Goal: Navigation & Orientation: Find specific page/section

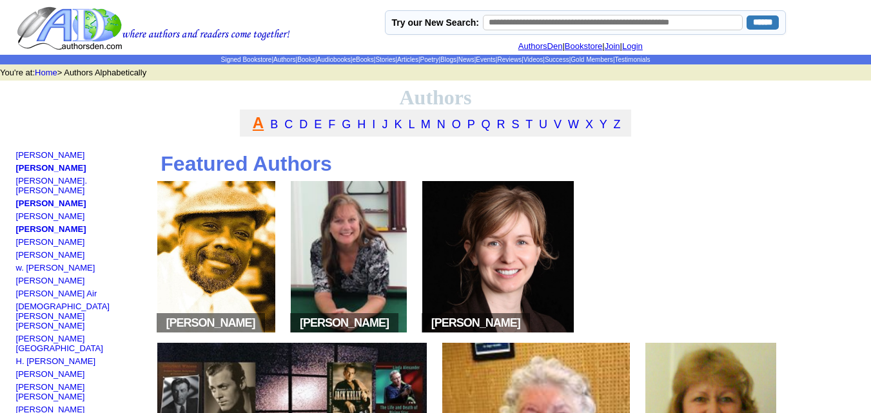
click at [260, 124] on b "A" at bounding box center [258, 122] width 11 height 17
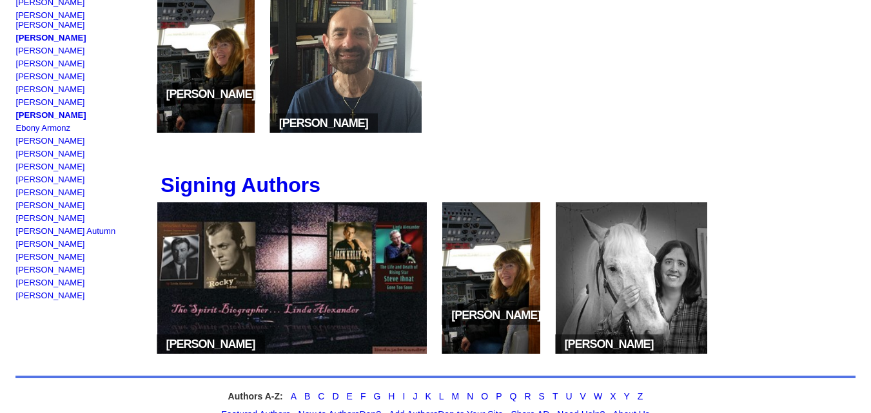
scroll to position [632, 0]
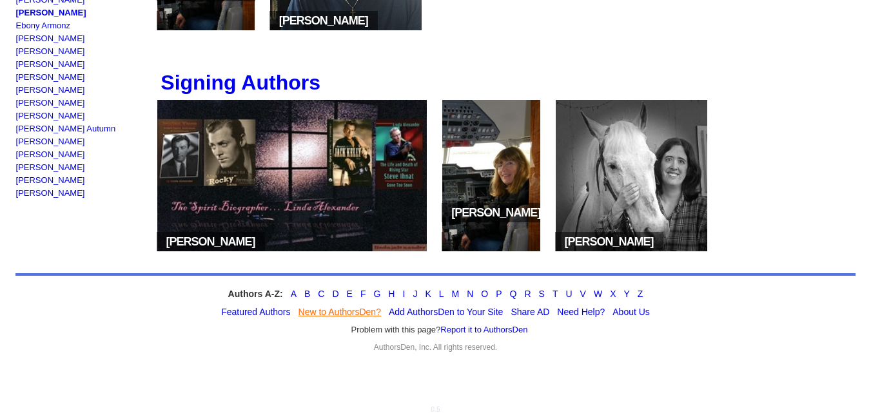
click at [353, 313] on link "New to AuthorsDen?" at bounding box center [339, 312] width 83 height 10
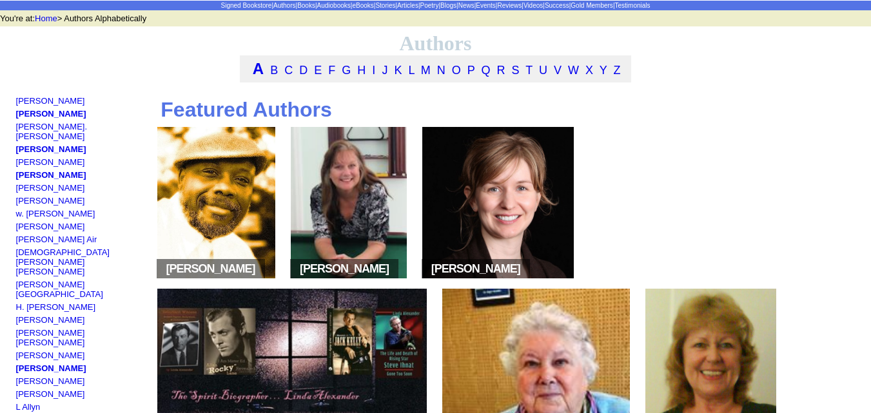
scroll to position [55, 0]
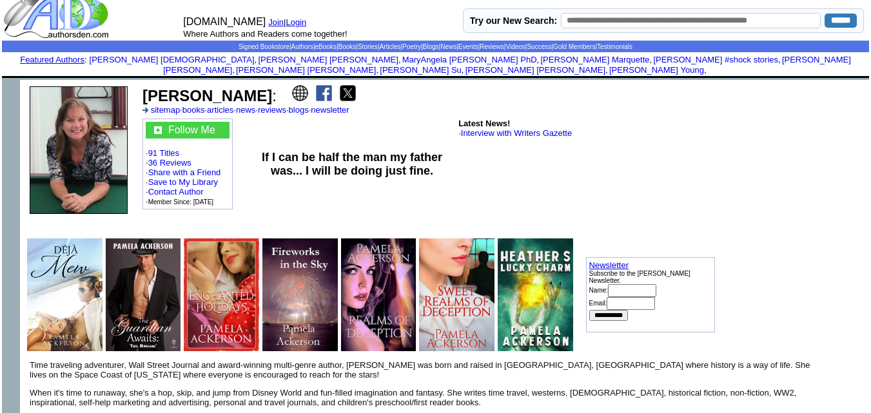
scroll to position [16, 0]
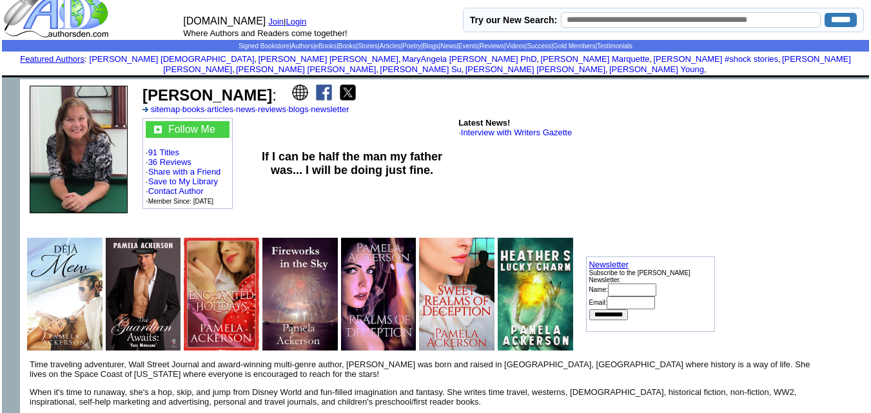
click at [319, 84] on img at bounding box center [324, 92] width 16 height 16
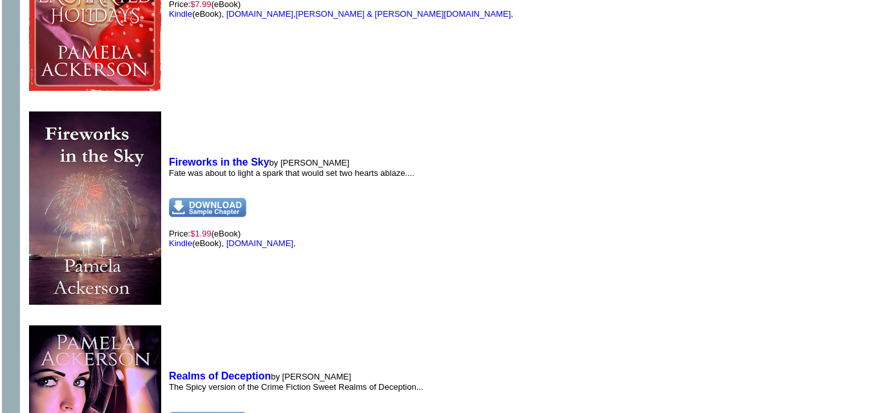
scroll to position [1329, 0]
